Goal: Task Accomplishment & Management: Complete application form

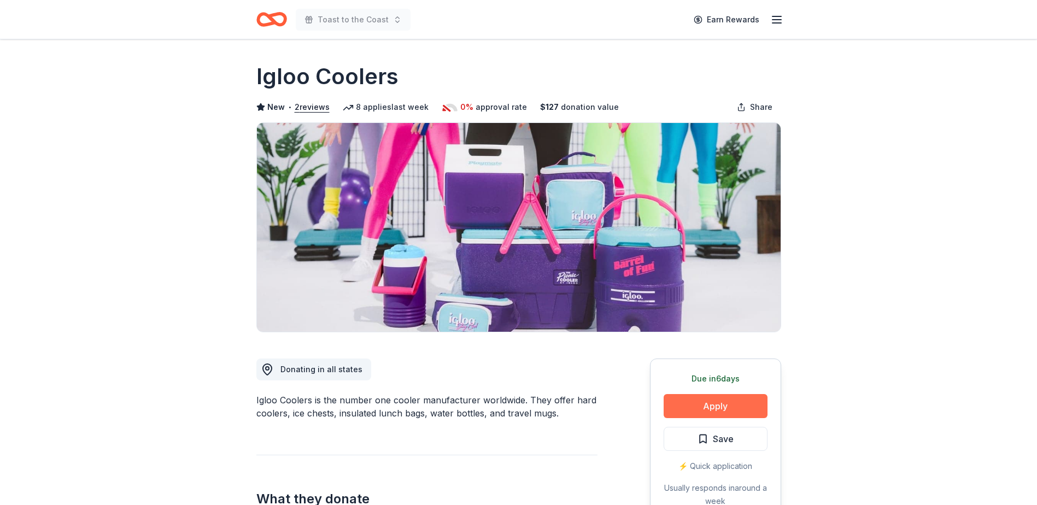
click at [719, 412] on button "Apply" at bounding box center [716, 406] width 104 height 24
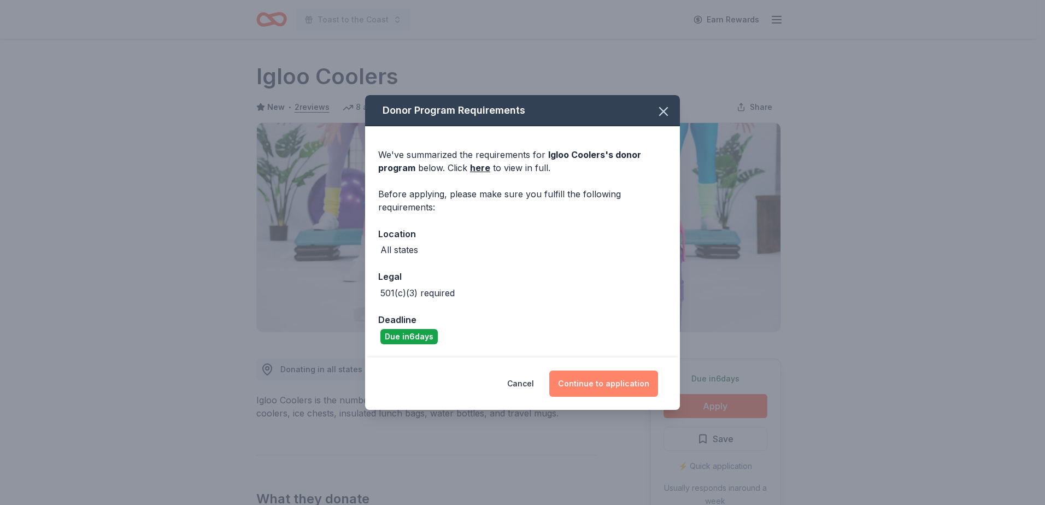
click at [608, 375] on button "Continue to application" at bounding box center [603, 384] width 109 height 26
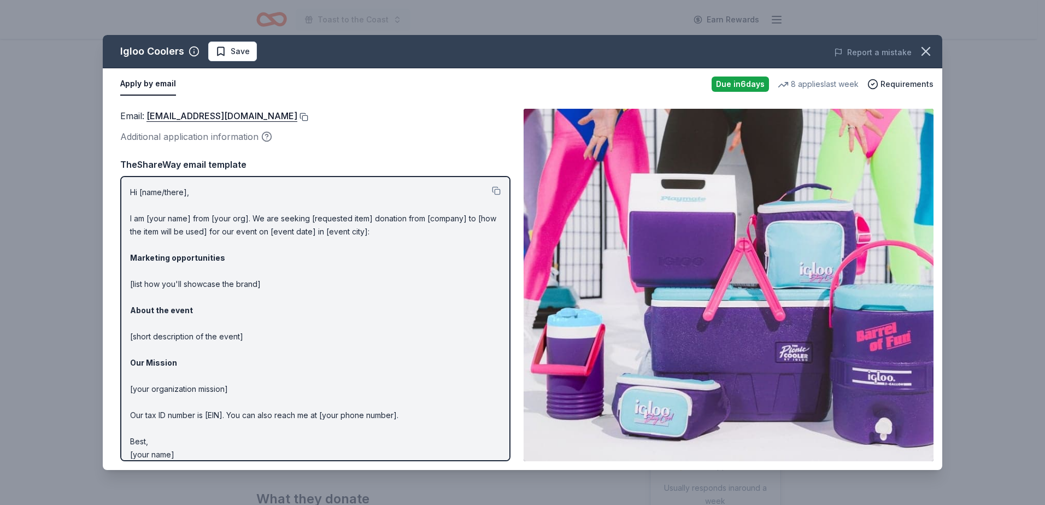
click at [297, 115] on button at bounding box center [302, 117] width 11 height 9
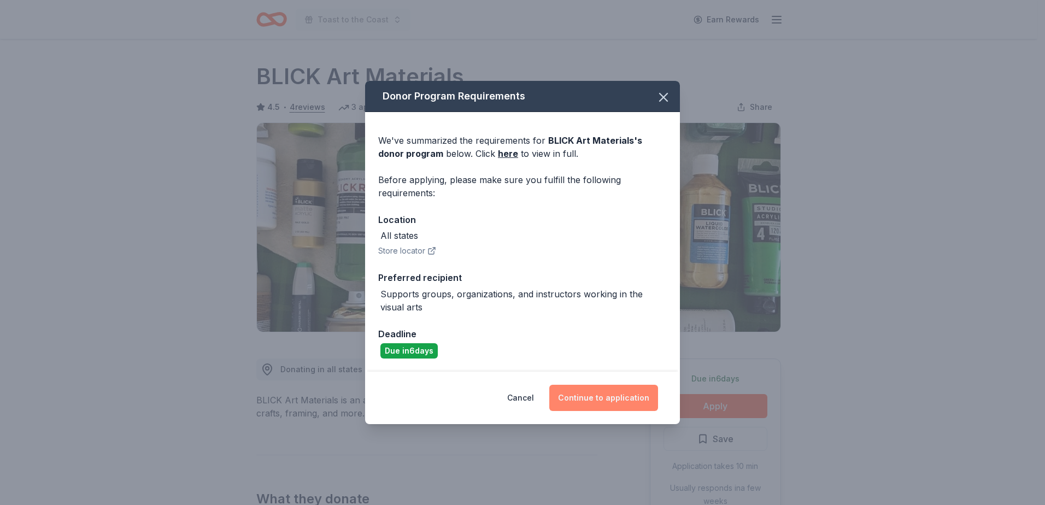
click at [608, 394] on button "Continue to application" at bounding box center [603, 398] width 109 height 26
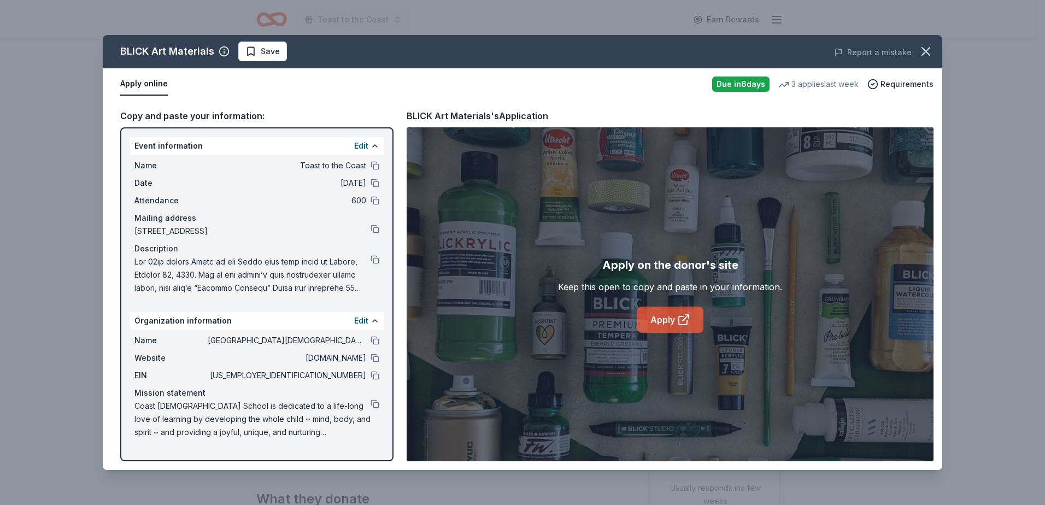
click at [653, 321] on link "Apply" at bounding box center [670, 320] width 66 height 26
